Goal: Information Seeking & Learning: Learn about a topic

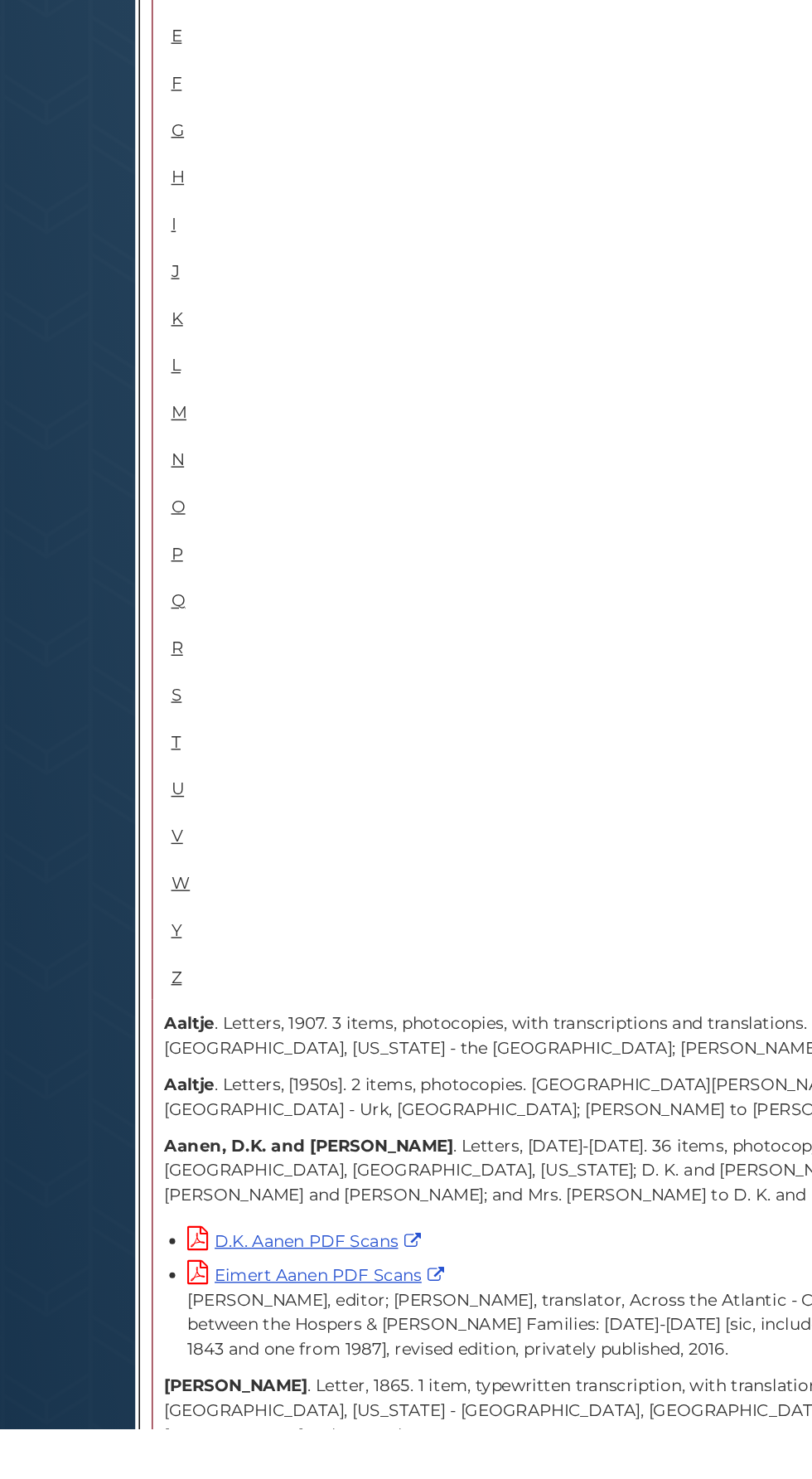
scroll to position [699, 0]
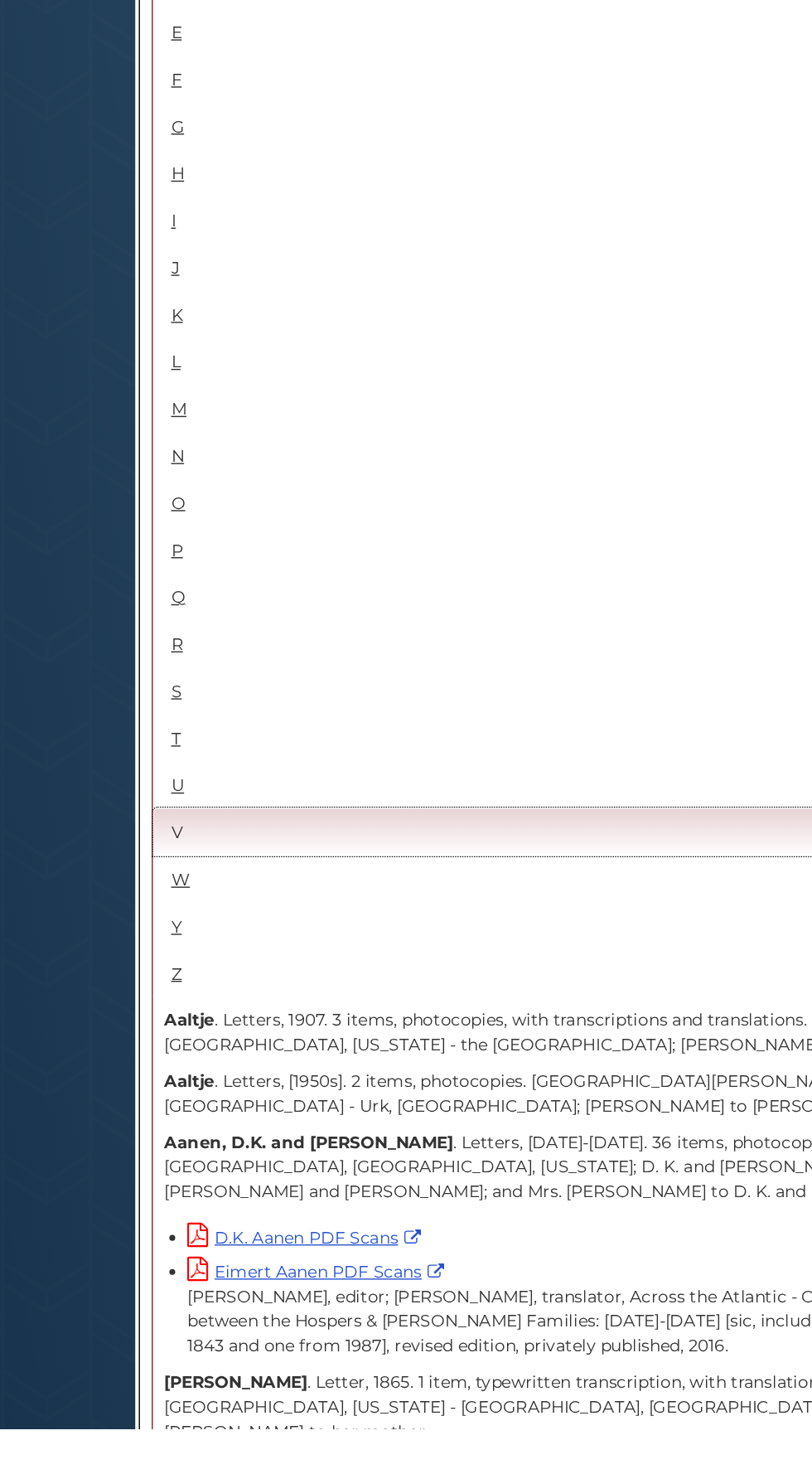
click at [142, 1042] on link "V" at bounding box center [406, 1058] width 596 height 34
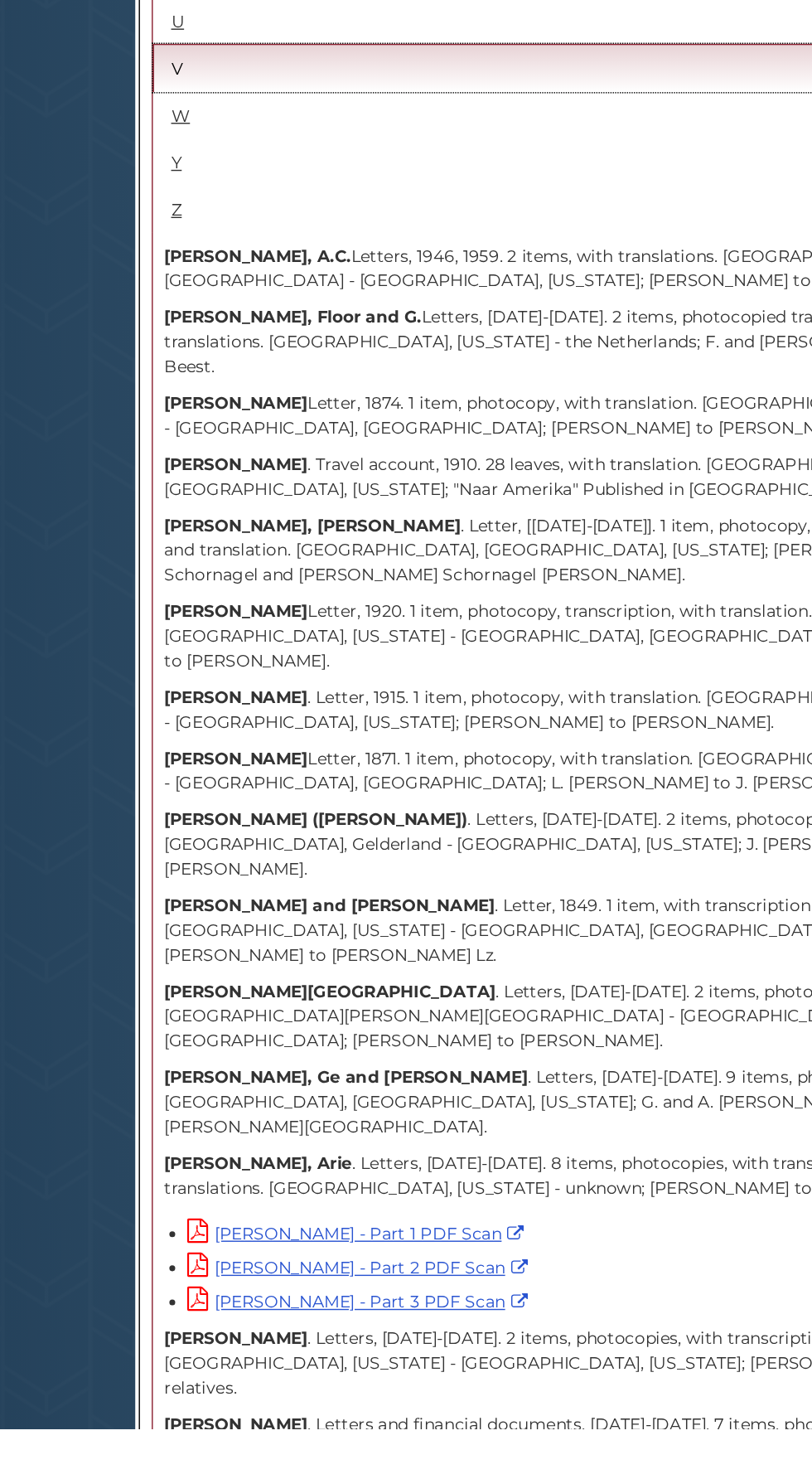
scroll to position [1236, 0]
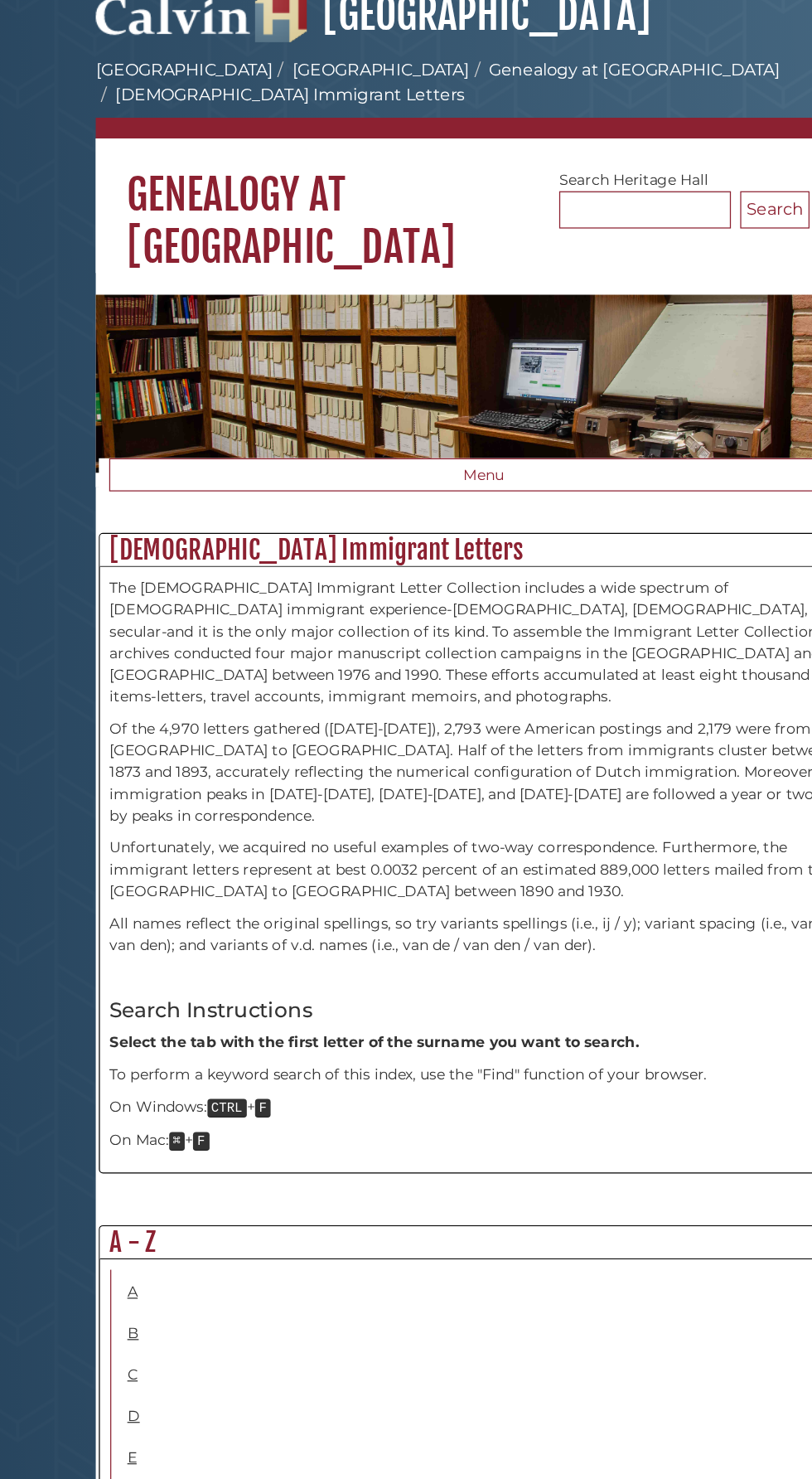
scroll to position [0, 0]
